Goal: Task Accomplishment & Management: Manage account settings

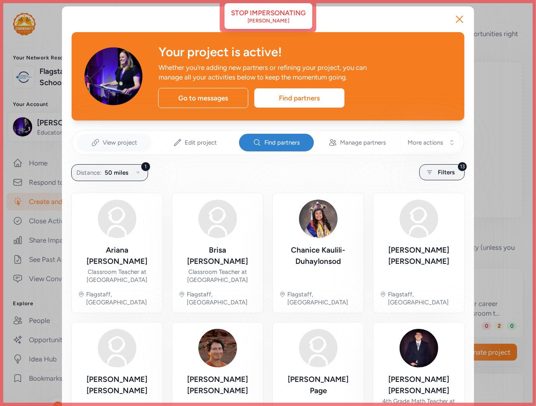
click at [103, 140] on span "View project" at bounding box center [120, 143] width 35 height 8
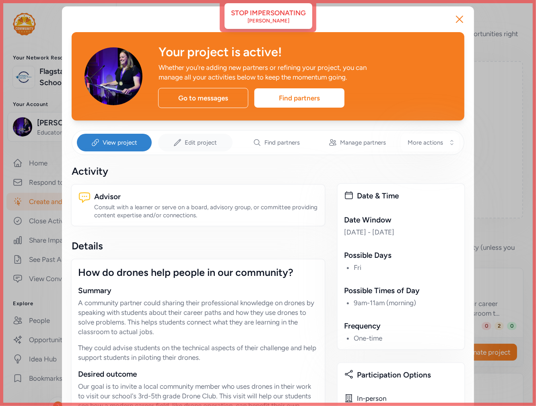
click at [180, 141] on div "Edit project" at bounding box center [195, 143] width 75 height 18
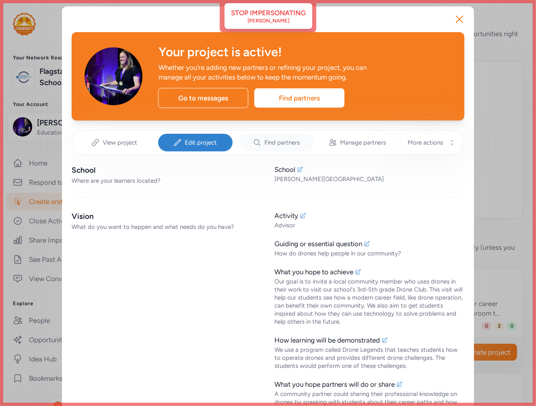
click at [273, 142] on span "Find partners" at bounding box center [281, 143] width 35 height 8
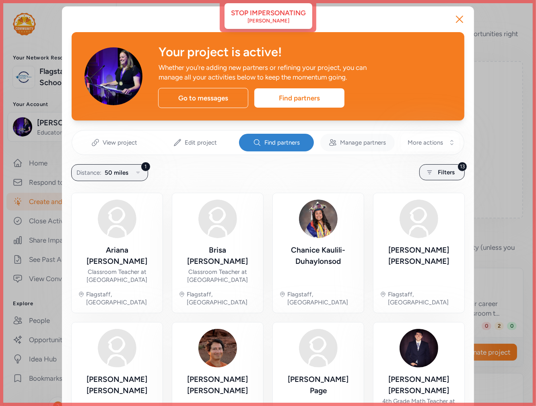
click at [355, 142] on span "Manage partners" at bounding box center [363, 143] width 46 height 8
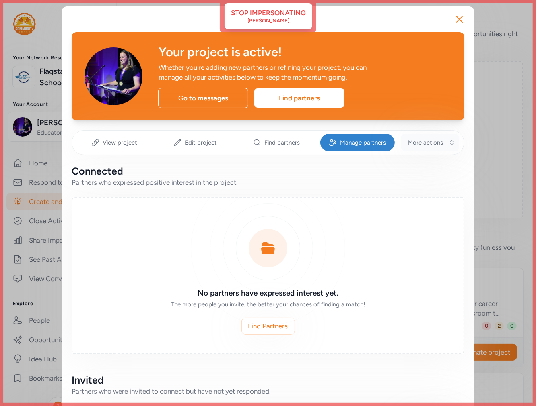
click at [420, 140] on span "More actions" at bounding box center [424, 143] width 35 height 8
click at [460, 18] on icon "button" at bounding box center [459, 19] width 13 height 13
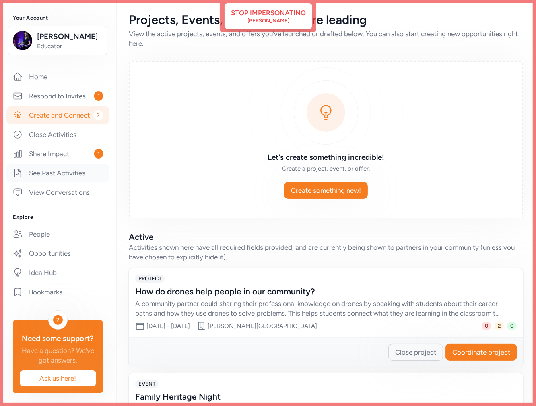
scroll to position [130, 0]
click at [43, 226] on link "People" at bounding box center [57, 235] width 103 height 18
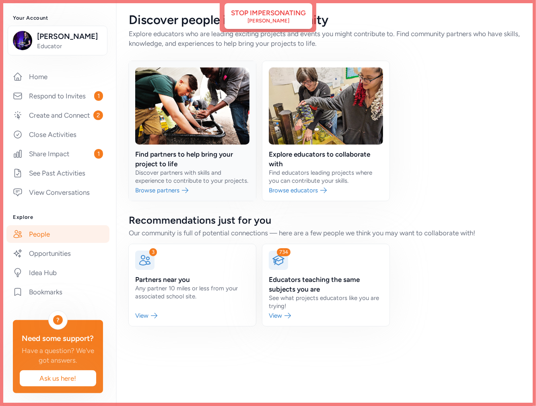
click at [205, 160] on link at bounding box center [192, 131] width 127 height 140
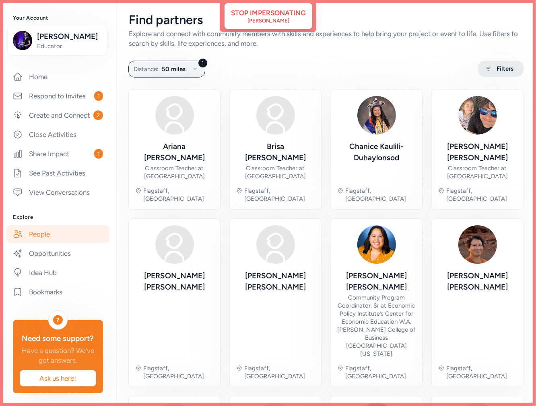
click at [501, 71] on span "Filters" at bounding box center [504, 69] width 17 height 10
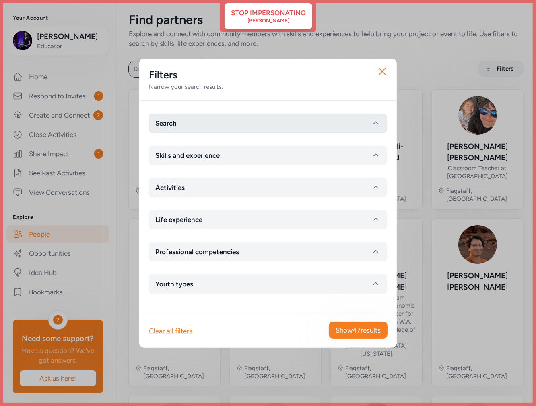
click at [262, 122] on button "Search" at bounding box center [268, 123] width 238 height 19
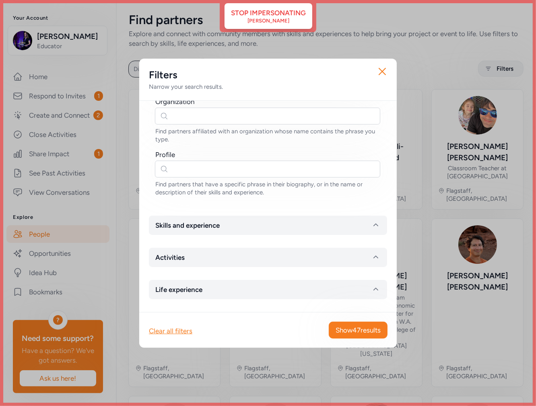
scroll to position [134, 0]
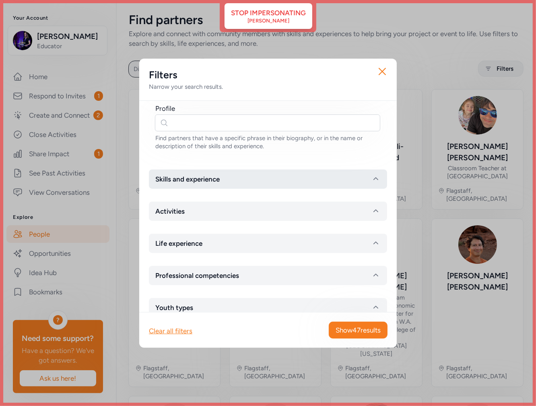
click at [197, 182] on span "Skills and experience" at bounding box center [187, 179] width 64 height 10
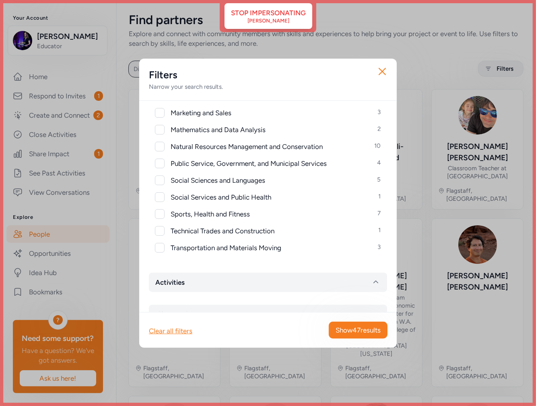
scroll to position [536, 0]
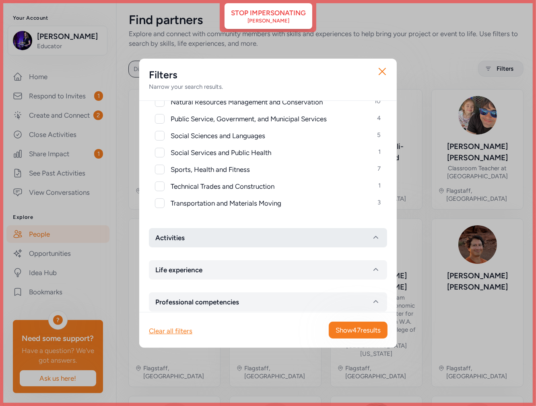
click at [187, 236] on button "Activities" at bounding box center [268, 237] width 238 height 19
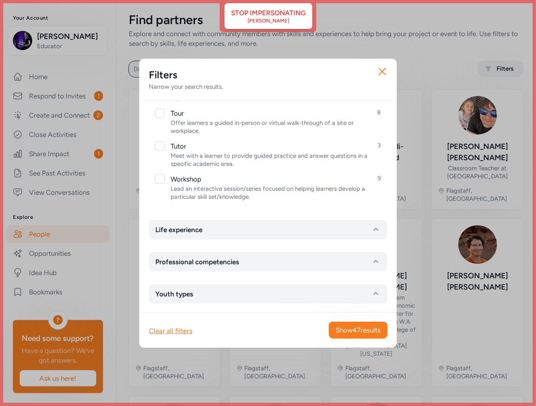
scroll to position [1056, 0]
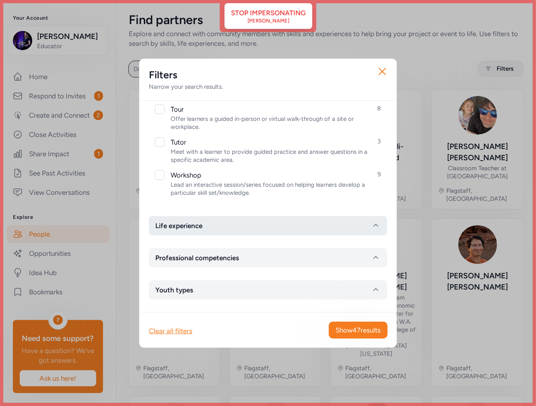
click at [194, 226] on span "Life experience" at bounding box center [178, 226] width 47 height 10
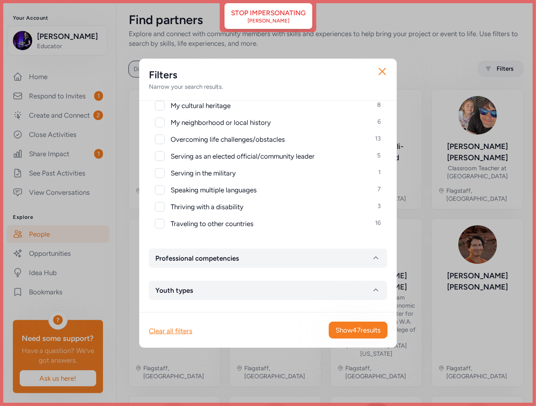
scroll to position [1241, 0]
click at [190, 258] on span "Professional competencies" at bounding box center [197, 258] width 84 height 10
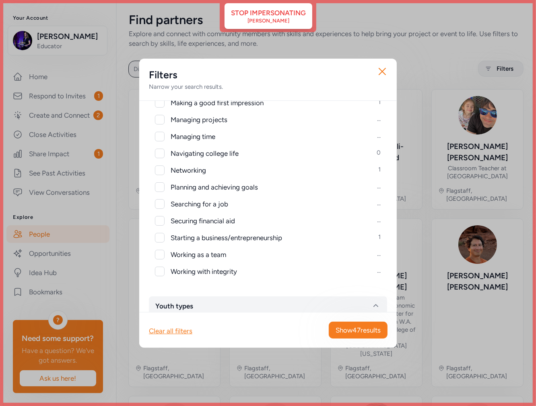
scroll to position [1602, 0]
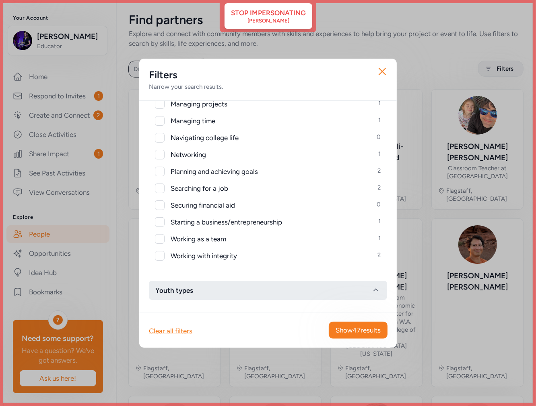
click at [181, 288] on span "Youth types" at bounding box center [174, 291] width 38 height 10
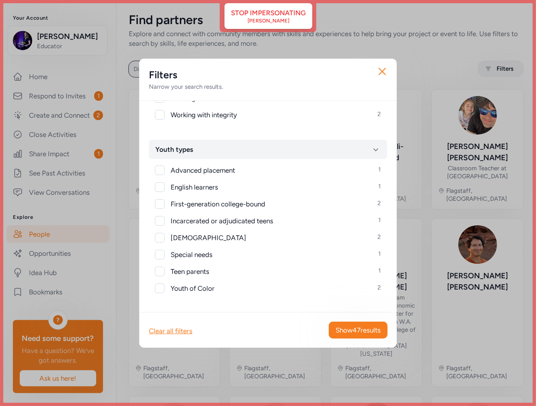
scroll to position [1743, 0]
click at [383, 71] on icon "button" at bounding box center [382, 71] width 6 height 6
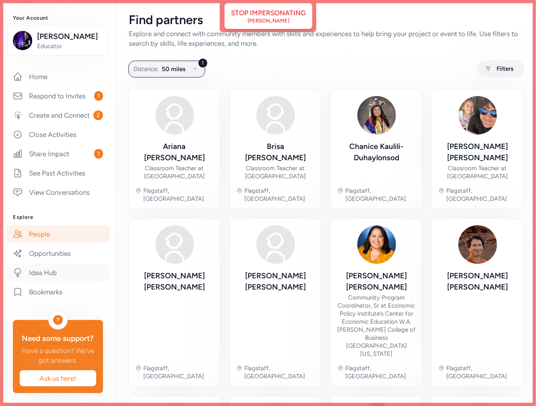
click at [59, 264] on link "Idea Hub" at bounding box center [57, 273] width 103 height 18
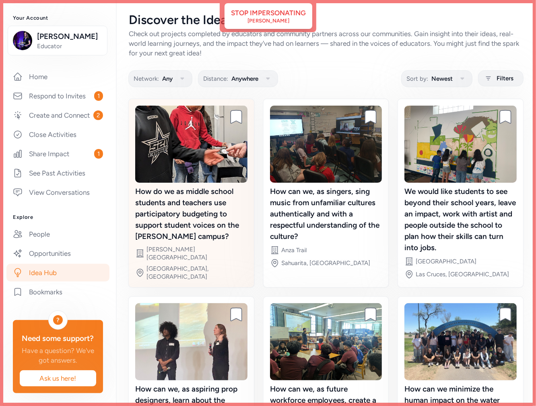
click at [216, 212] on div "How do we as middle school students and teachers use participatory budgeting to…" at bounding box center [191, 214] width 112 height 56
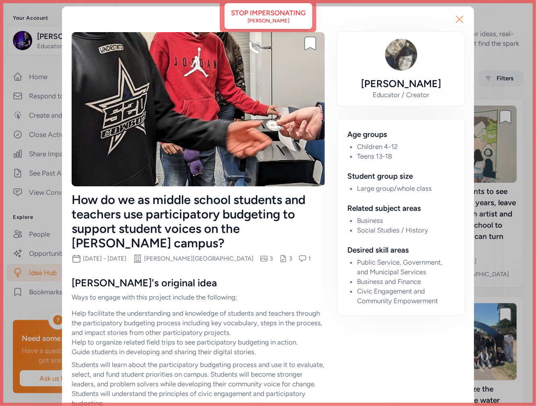
click at [457, 18] on icon "button" at bounding box center [459, 19] width 13 height 13
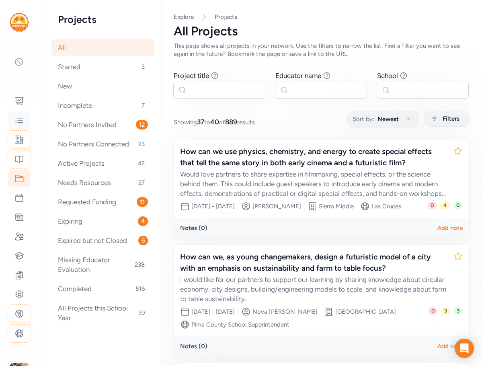
scroll to position [111, 0]
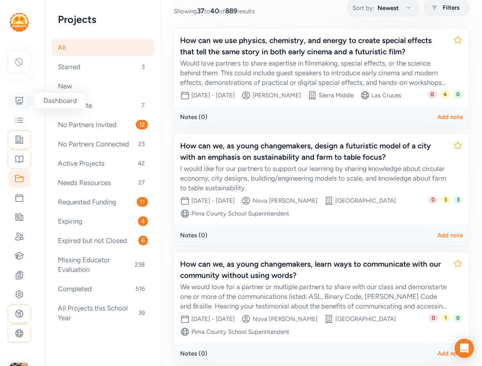
click at [21, 103] on icon at bounding box center [19, 100] width 8 height 7
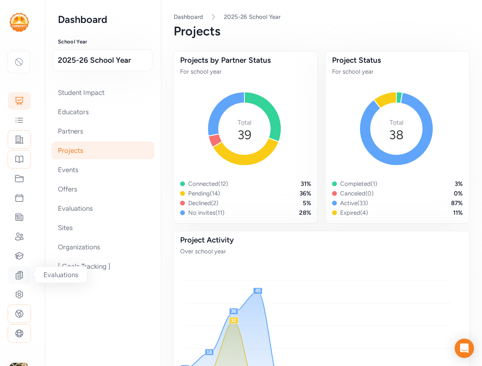
click at [20, 279] on icon at bounding box center [19, 275] width 7 height 8
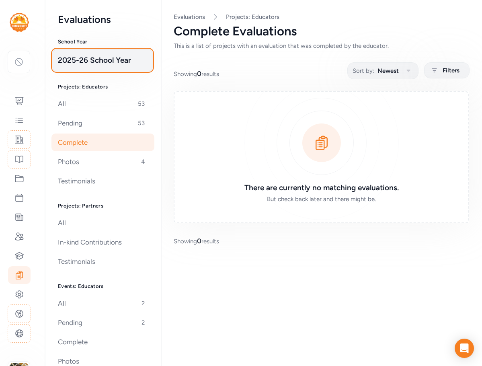
click at [90, 61] on span "2025-26 School Year" at bounding box center [102, 60] width 89 height 11
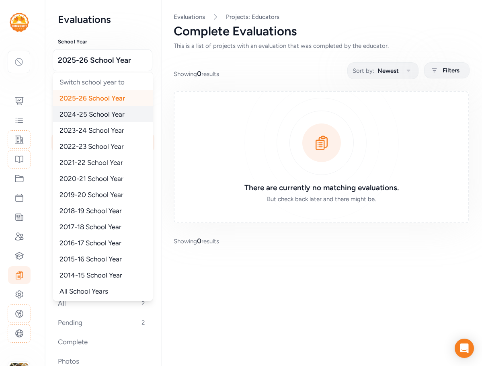
click at [88, 111] on span "2024-25 School Year" at bounding box center [92, 114] width 65 height 8
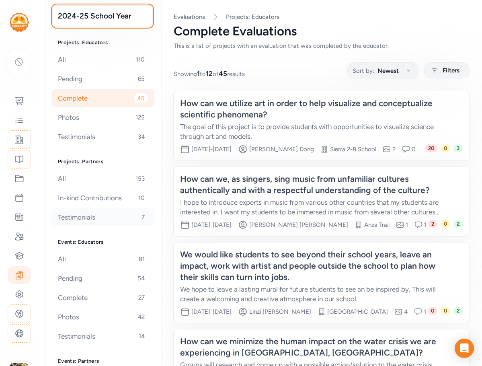
scroll to position [97, 0]
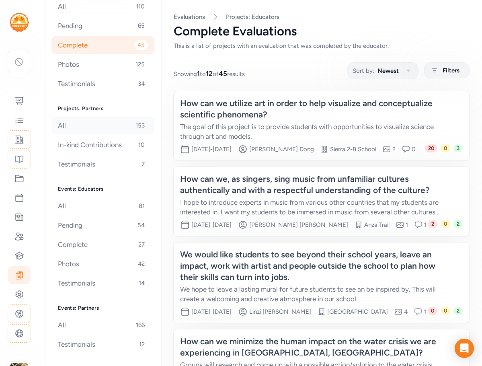
click at [86, 128] on div "All 153" at bounding box center [102, 126] width 103 height 18
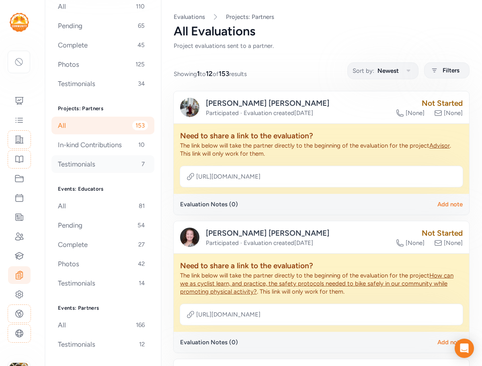
click at [81, 165] on div "Testimonials 7" at bounding box center [102, 164] width 103 height 18
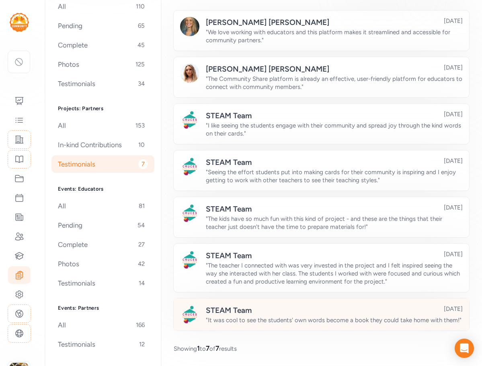
scroll to position [89, 0]
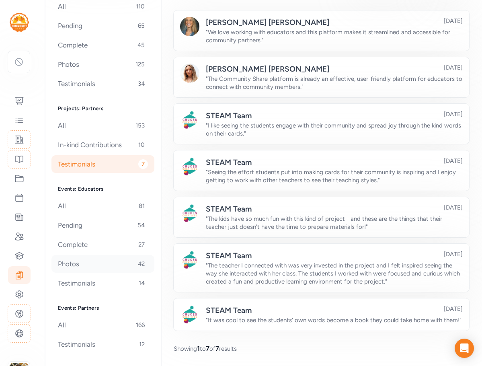
click at [86, 261] on div "Photos 42" at bounding box center [102, 264] width 103 height 18
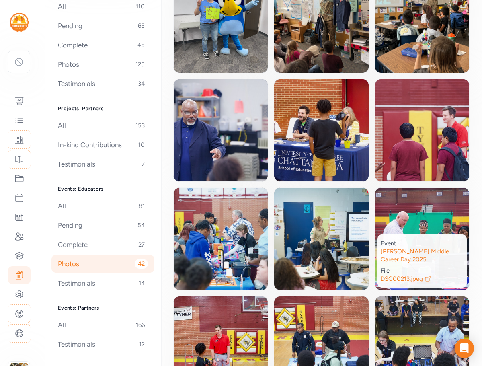
scroll to position [194, 0]
